Goal: Use online tool/utility: Utilize a website feature to perform a specific function

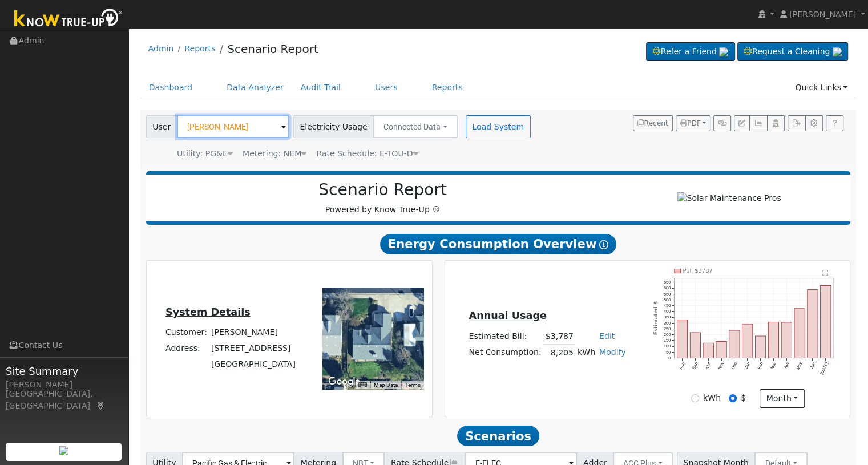
click at [259, 130] on input "[PERSON_NAME]" at bounding box center [233, 126] width 112 height 23
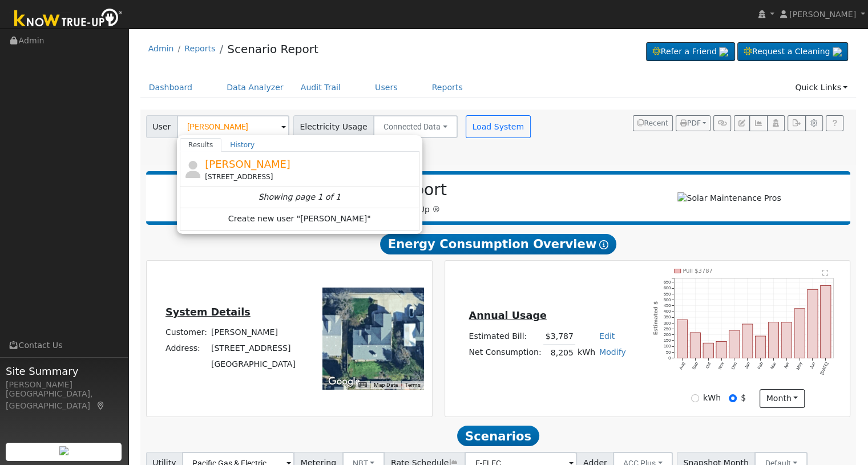
click at [223, 162] on span "[PERSON_NAME]" at bounding box center [248, 164] width 86 height 12
type input "[PERSON_NAME]"
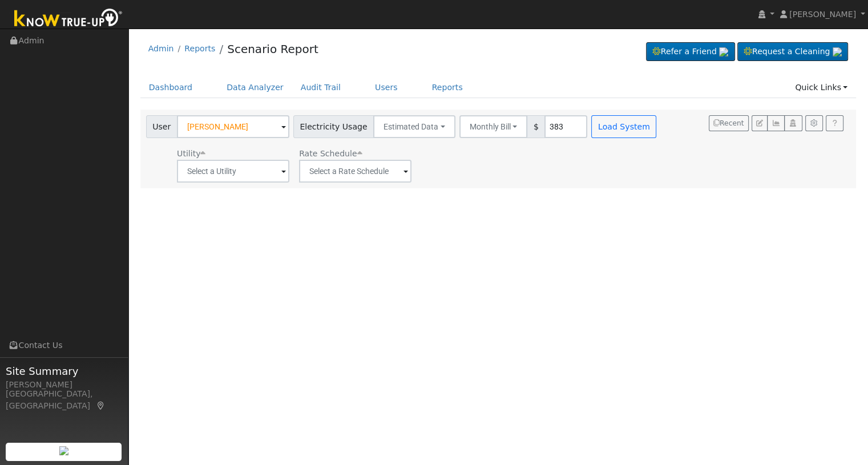
type input "2"
type input "1500"
click at [591, 124] on button "Load System" at bounding box center [623, 126] width 65 height 23
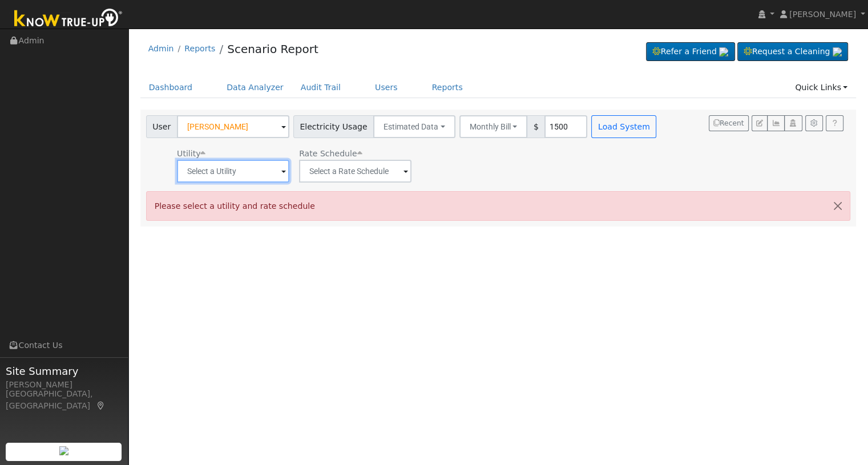
click at [229, 175] on input "text" at bounding box center [233, 171] width 112 height 23
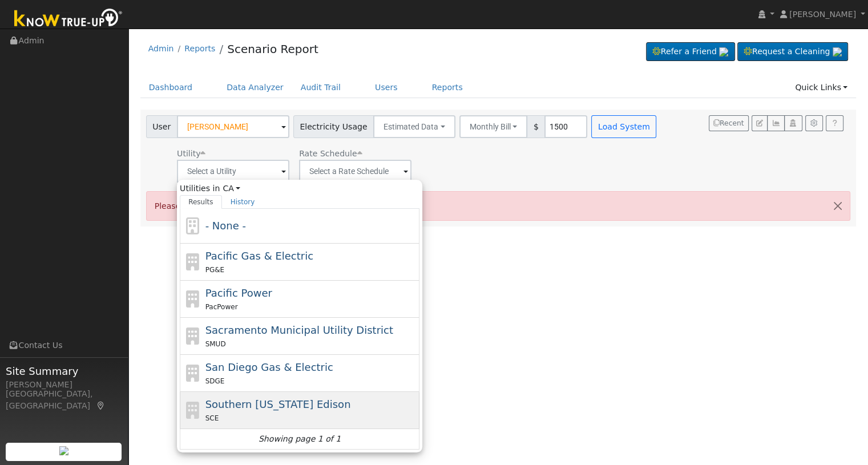
click at [254, 398] on span "Southern [US_STATE] Edison" at bounding box center [278, 404] width 146 height 12
type input "Southern [US_STATE] Edison"
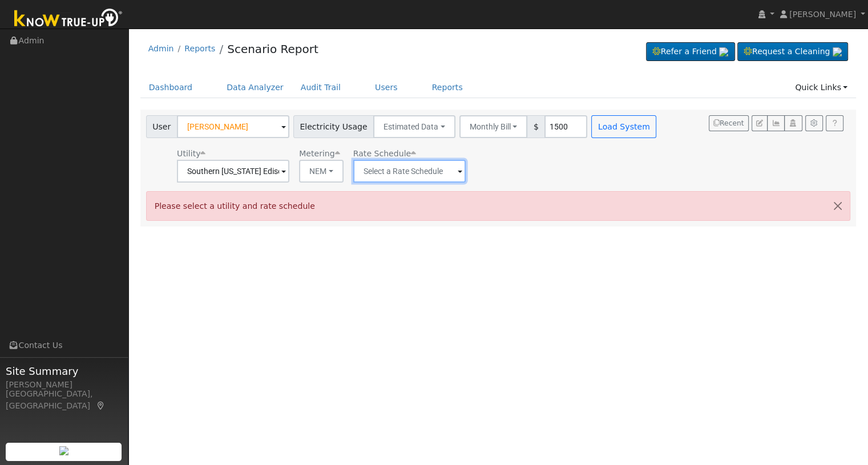
click at [289, 164] on input "text" at bounding box center [233, 171] width 112 height 23
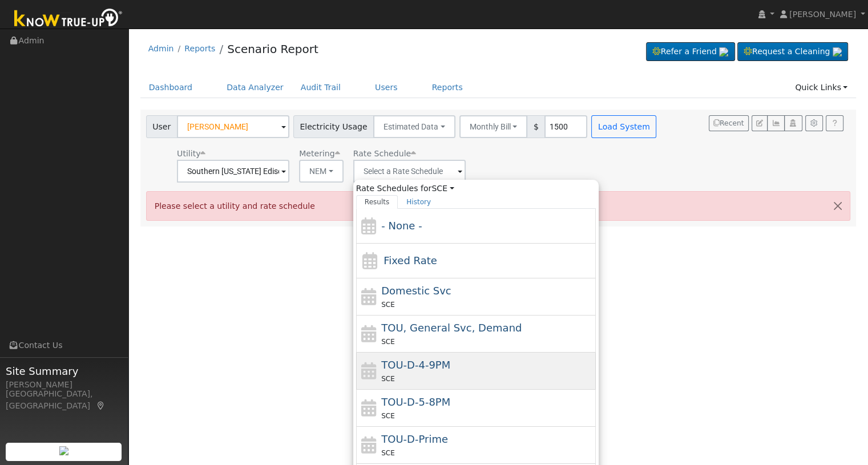
click at [427, 370] on span "TOU-D-4-9PM" at bounding box center [415, 365] width 69 height 12
type input "TOU-D-4-9PM"
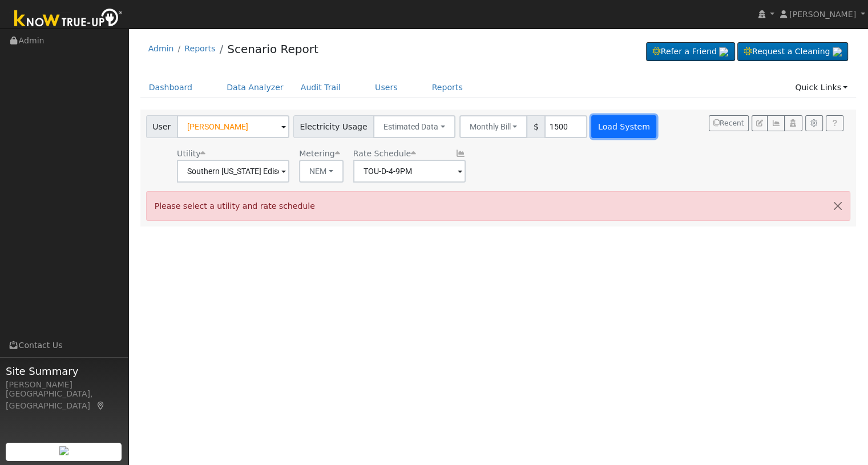
click at [602, 126] on button "Load System" at bounding box center [623, 126] width 65 height 23
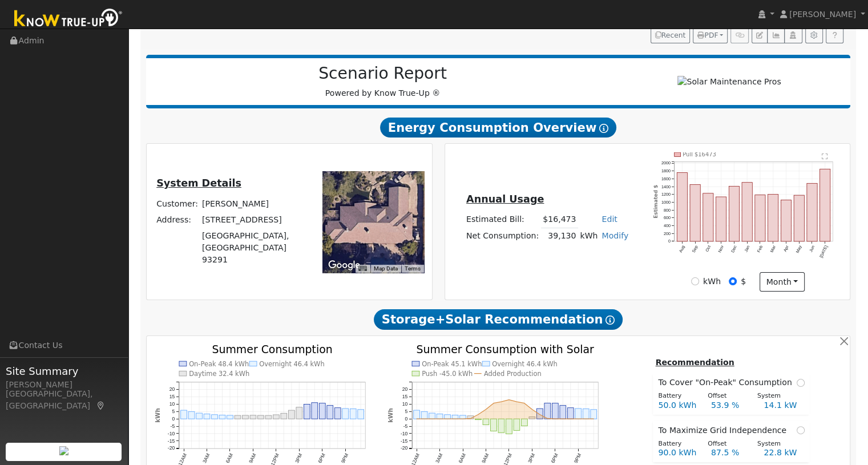
scroll to position [304, 0]
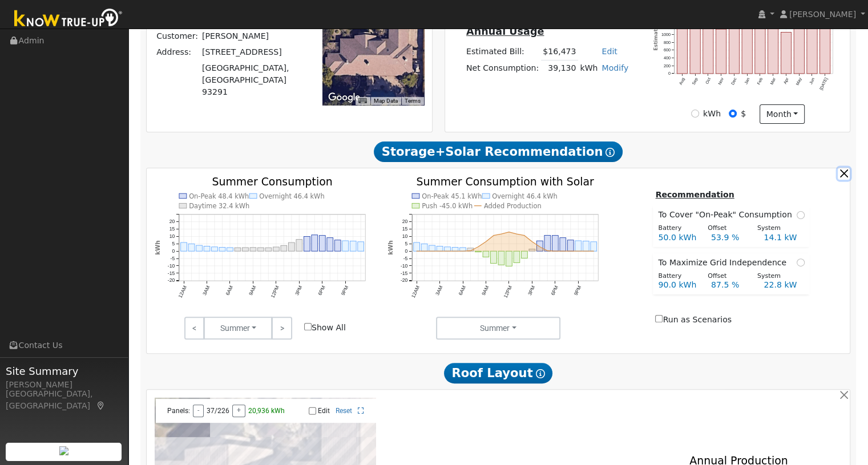
click at [841, 168] on button "button" at bounding box center [844, 174] width 12 height 12
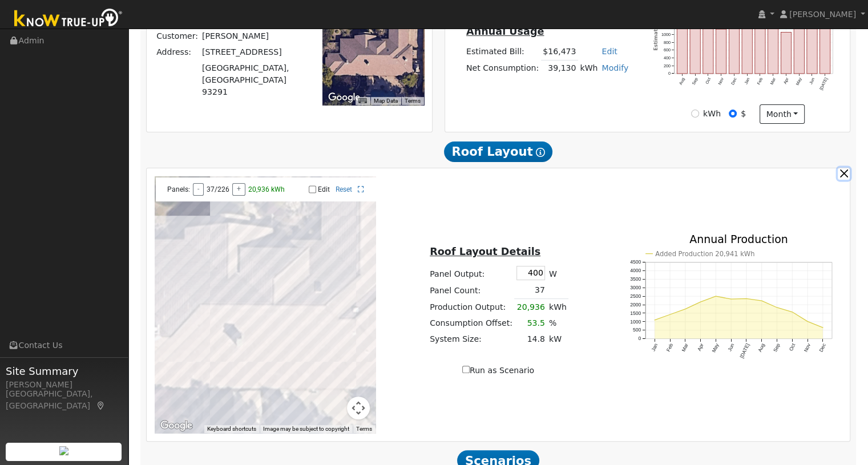
click at [841, 168] on button "button" at bounding box center [844, 174] width 12 height 12
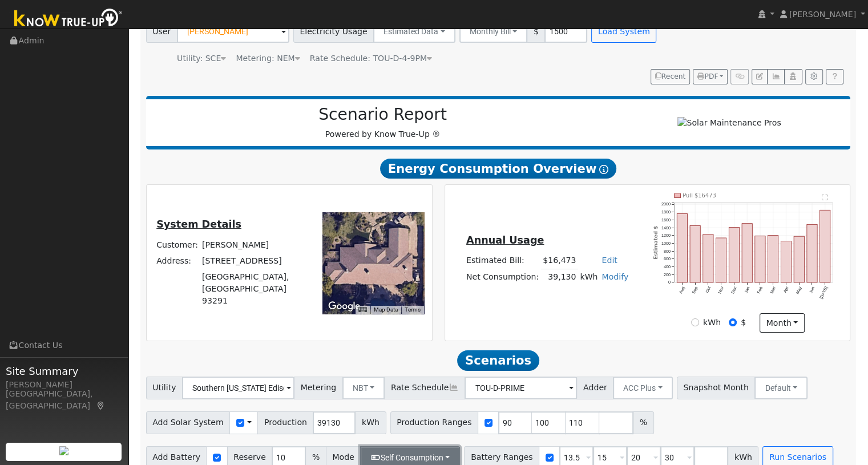
click at [396, 446] on button "Self Consumption" at bounding box center [410, 457] width 100 height 23
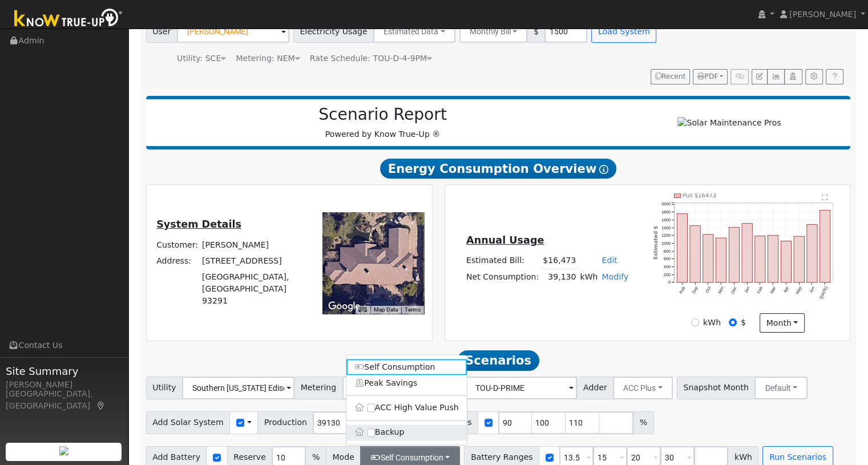
click at [382, 425] on label "Backup" at bounding box center [406, 433] width 120 height 16
click at [375, 429] on input "Backup" at bounding box center [371, 433] width 8 height 8
type input "20"
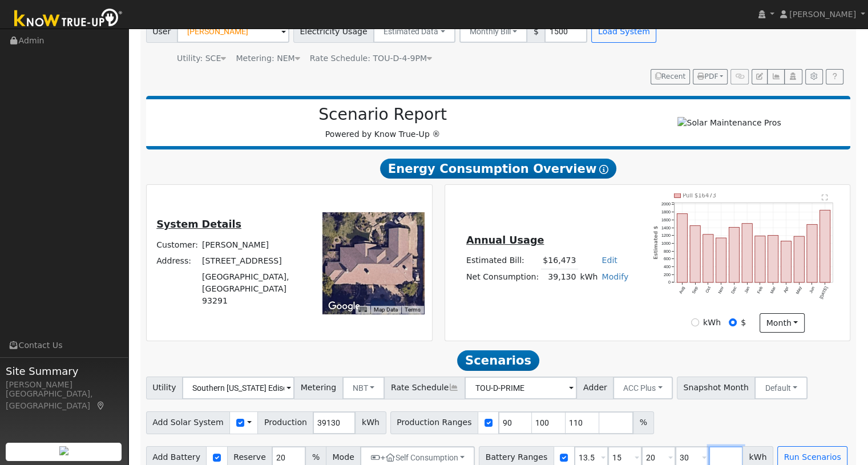
click at [709, 446] on input "number" at bounding box center [726, 457] width 34 height 23
type input "54"
drag, startPoint x: 574, startPoint y: 444, endPoint x: 556, endPoint y: 442, distance: 18.3
click at [574, 446] on input "13.5" at bounding box center [591, 457] width 34 height 23
type input "15"
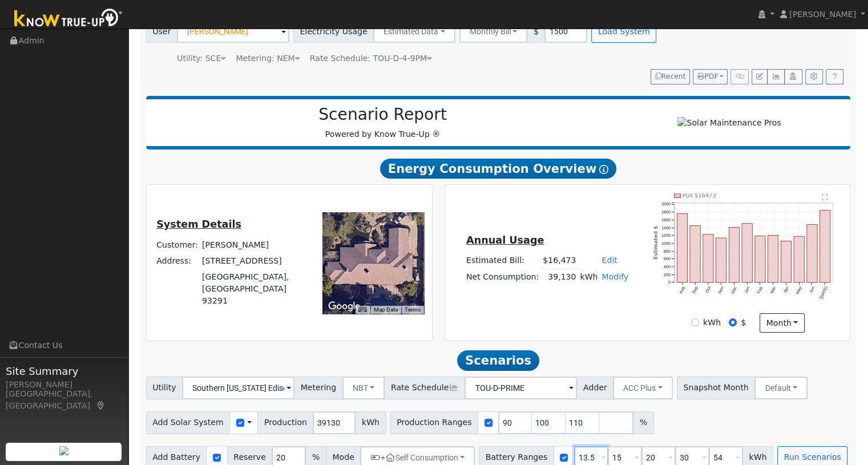
type input "20"
type input "30"
type input "54"
click at [574, 446] on input "15" at bounding box center [591, 457] width 34 height 23
type input "20"
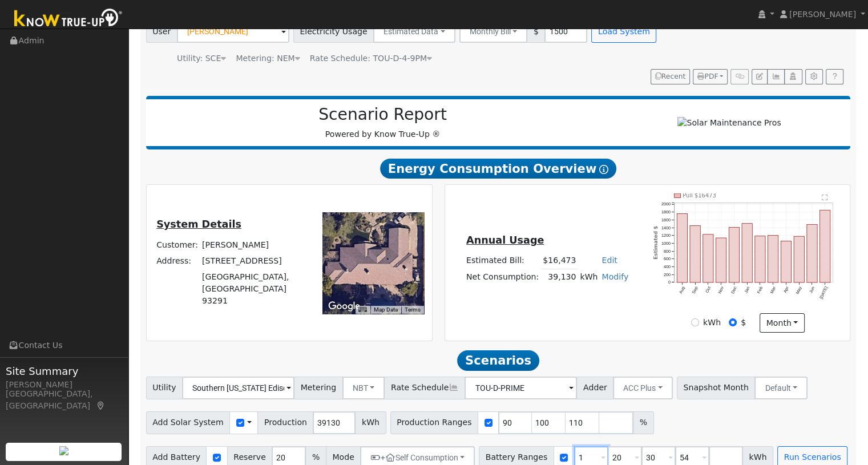
type input "30"
type input "54"
drag, startPoint x: 578, startPoint y: 440, endPoint x: 559, endPoint y: 441, distance: 18.9
click at [574, 446] on input "20" at bounding box center [591, 457] width 34 height 23
type input "30"
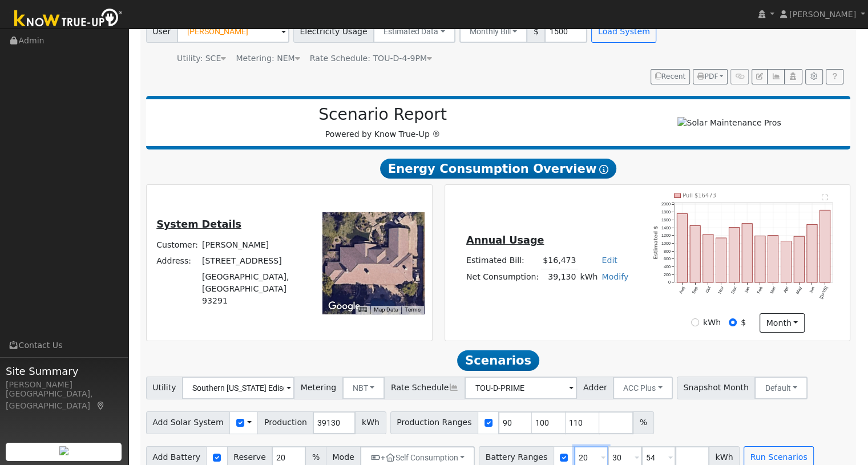
type input "54"
drag, startPoint x: 571, startPoint y: 440, endPoint x: 556, endPoint y: 442, distance: 15.0
click at [574, 446] on input "30" at bounding box center [591, 457] width 34 height 23
type input "54"
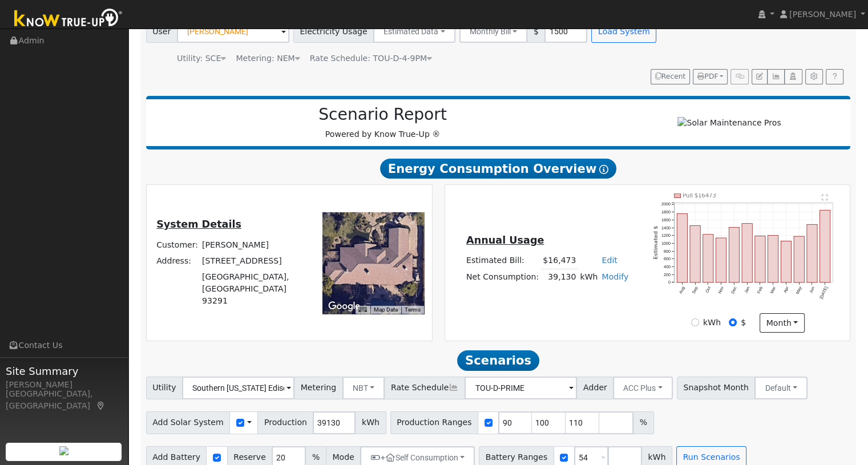
click at [655, 408] on div "Add Solar System Use CSV Data Production 39130 kWh Production Ranges 90 100 110…" at bounding box center [498, 421] width 709 height 27
click at [685, 446] on button "Run Scenarios" at bounding box center [711, 457] width 70 height 23
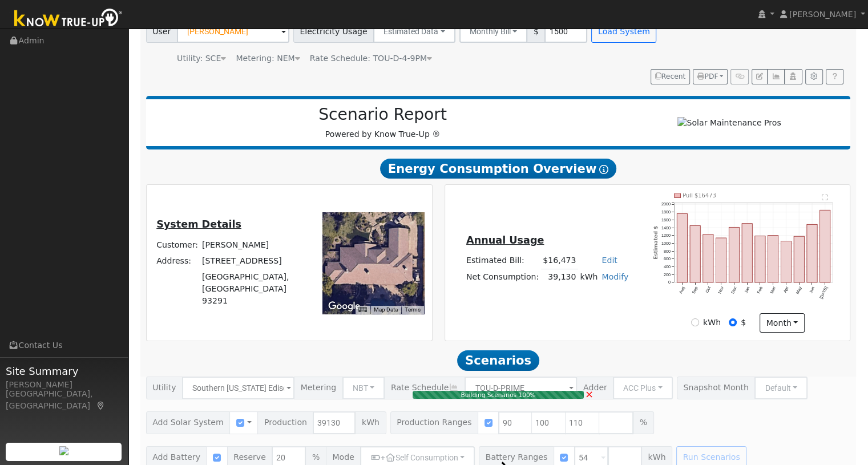
type input "$82,173"
type input "$69,800"
type input "$45,592"
type input "23.5"
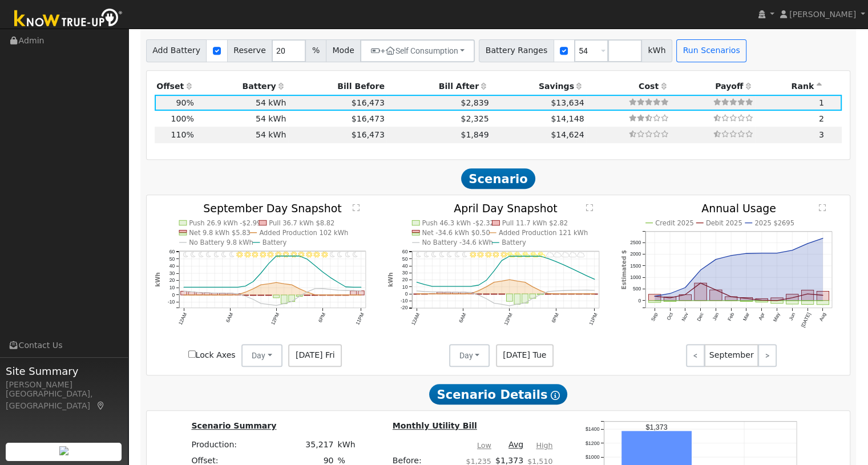
scroll to position [499, 0]
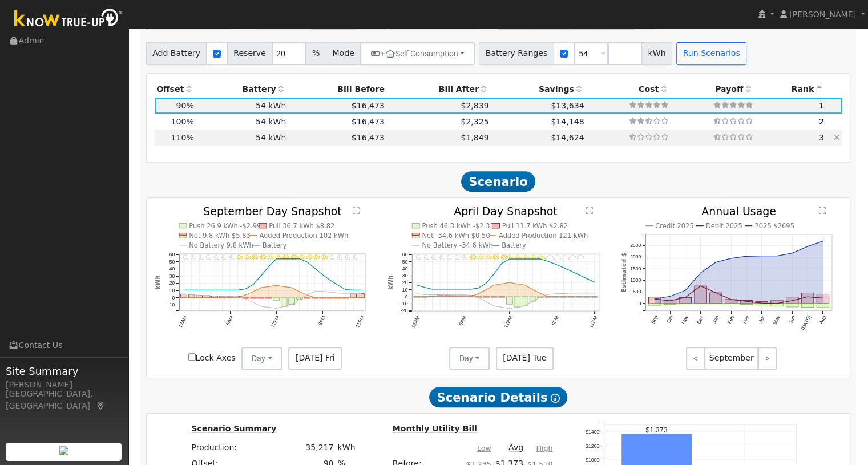
click at [312, 130] on td "$16,473" at bounding box center [337, 138] width 99 height 16
type input "$100,434"
type input "$51,070"
type input "28.7"
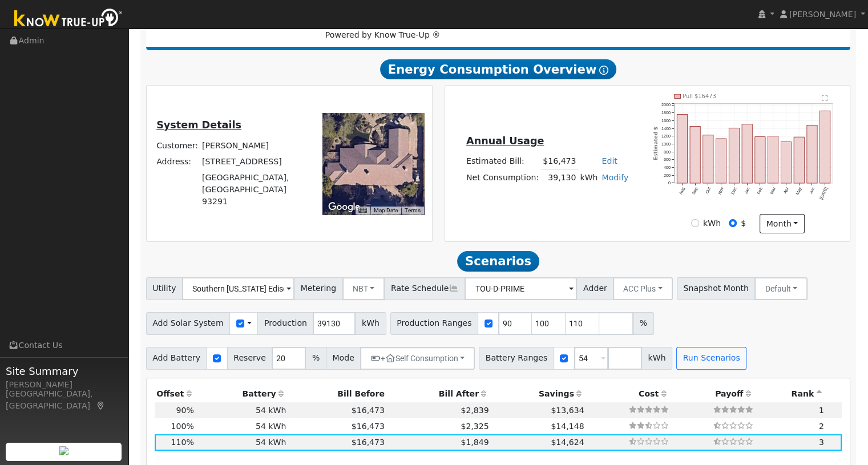
scroll to position [0, 0]
